Goal: Transaction & Acquisition: Purchase product/service

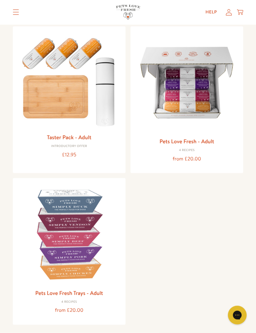
scroll to position [51, 0]
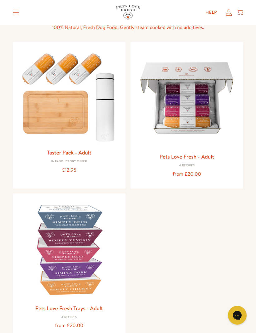
click at [199, 115] on img at bounding box center [186, 98] width 103 height 103
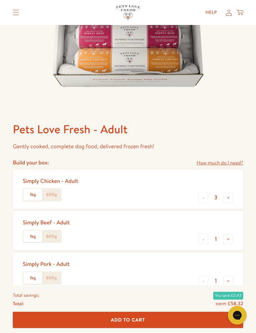
scroll to position [146, 0]
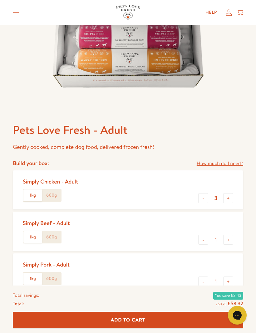
click at [56, 196] on label "600g" at bounding box center [51, 195] width 19 height 12
click at [0, 0] on input "600g" at bounding box center [0, 0] width 0 height 0
click at [56, 239] on label "600g" at bounding box center [51, 237] width 19 height 12
click at [0, 0] on input "600g" at bounding box center [0, 0] width 0 height 0
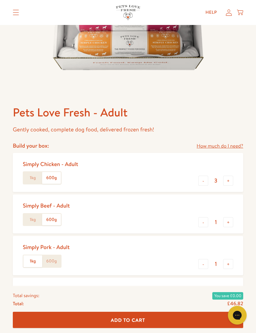
click at [53, 260] on label "600g" at bounding box center [51, 261] width 19 height 12
click at [0, 0] on input "600g" at bounding box center [0, 0] width 0 height 0
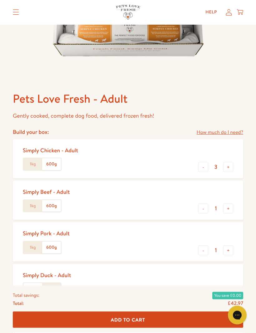
scroll to position [198, 0]
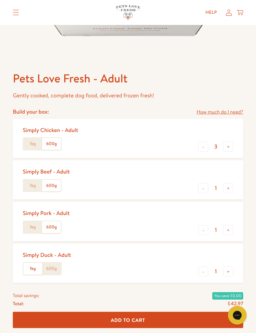
click at [51, 267] on label "600g" at bounding box center [51, 269] width 19 height 12
click at [0, 0] on input "600g" at bounding box center [0, 0] width 0 height 0
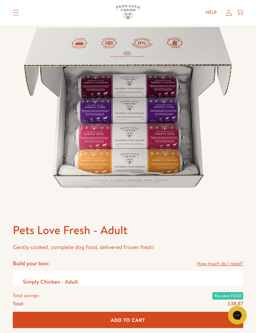
scroll to position [39, 0]
